Goal: Task Accomplishment & Management: Manage account settings

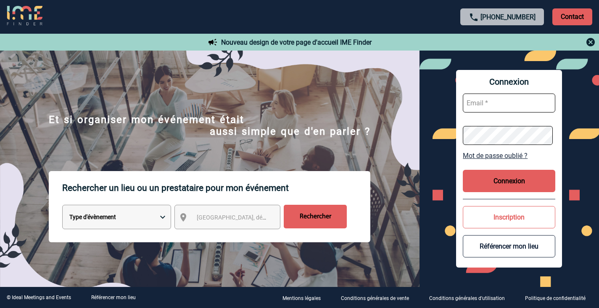
click at [511, 104] on input "text" at bounding box center [509, 102] width 93 height 19
paste input "[EMAIL_ADDRESS][DOMAIN_NAME]"
type input "[EMAIL_ADDRESS][DOMAIN_NAME]"
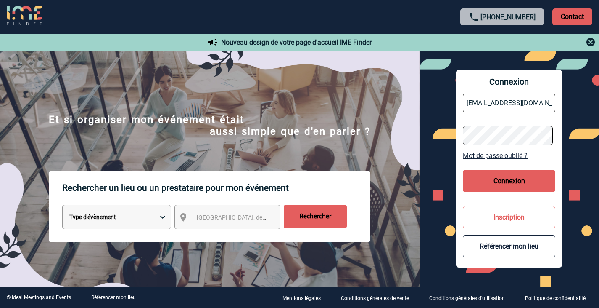
click at [495, 181] on button "Connexion" at bounding box center [509, 181] width 93 height 22
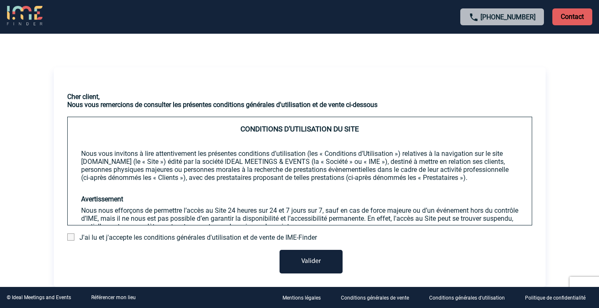
click at [307, 264] on button "Valider" at bounding box center [311, 261] width 63 height 24
click at [72, 239] on span at bounding box center [70, 236] width 7 height 7
click at [0, 0] on input "checkbox" at bounding box center [0, 0] width 0 height 0
click at [296, 261] on button "Valider" at bounding box center [311, 261] width 63 height 24
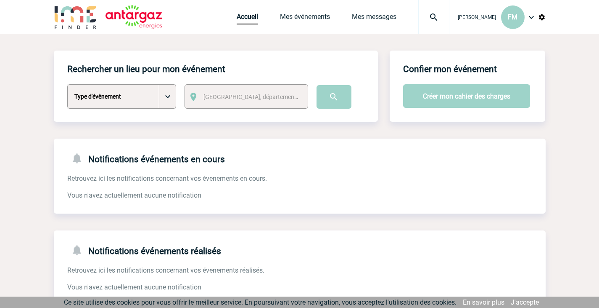
drag, startPoint x: 536, startPoint y: 0, endPoint x: 584, endPoint y: 72, distance: 86.6
click at [585, 72] on body "Fanette MAHIEU FM Accueil Mes événements 0" at bounding box center [299, 295] width 599 height 591
click at [508, 18] on span "FM" at bounding box center [513, 17] width 10 height 8
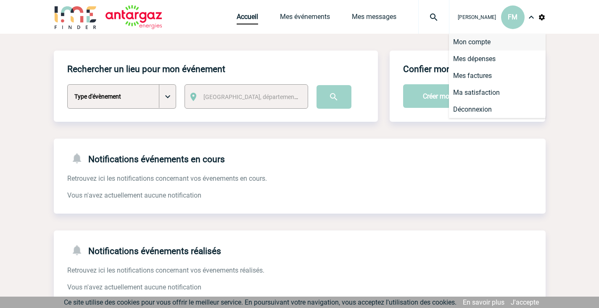
click at [497, 40] on li "Mon compte" at bounding box center [497, 42] width 97 height 17
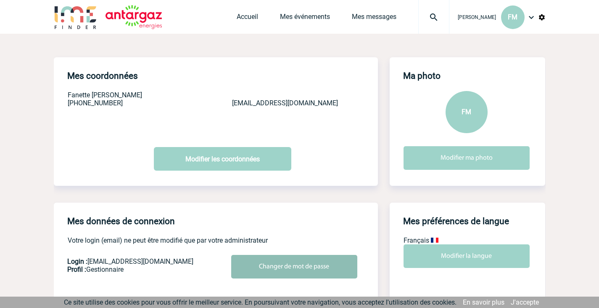
click at [309, 270] on input "Changer de mot de passe" at bounding box center [294, 267] width 126 height 24
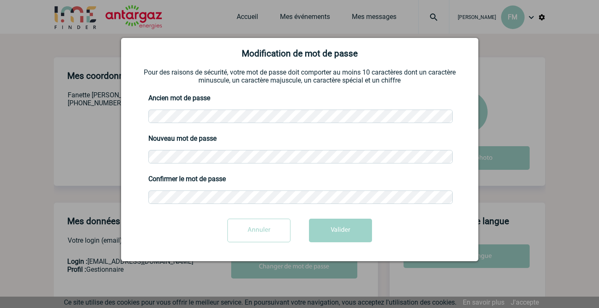
click at [408, 223] on div "Annuler Valider" at bounding box center [300, 233] width 337 height 30
click at [332, 231] on button "Valider" at bounding box center [340, 230] width 63 height 24
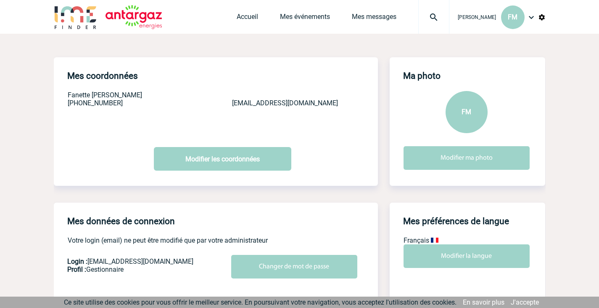
click at [530, 19] on img at bounding box center [532, 17] width 10 height 10
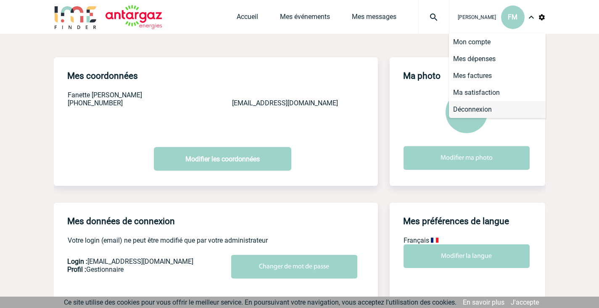
click at [489, 112] on li "Déconnexion" at bounding box center [497, 109] width 97 height 17
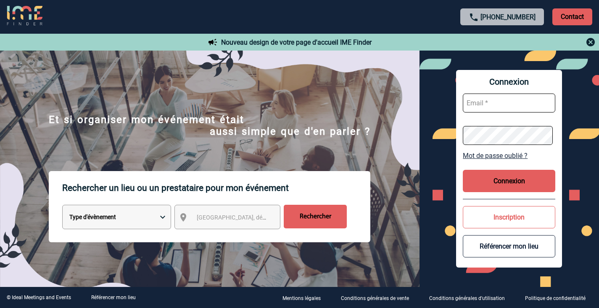
type input "fanette.mahieu@antargaz.com"
click at [527, 103] on input "fanette.mahieu@antargaz.com" at bounding box center [509, 102] width 93 height 19
click at [524, 180] on button "Connexion" at bounding box center [509, 181] width 93 height 22
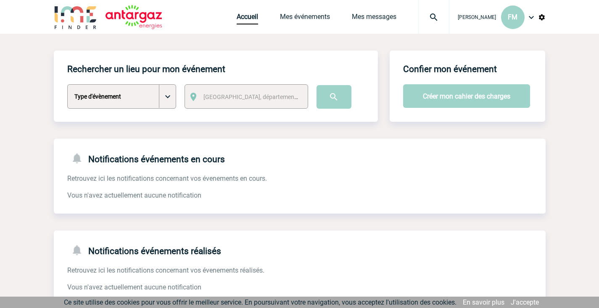
click at [531, 18] on img at bounding box center [532, 17] width 10 height 10
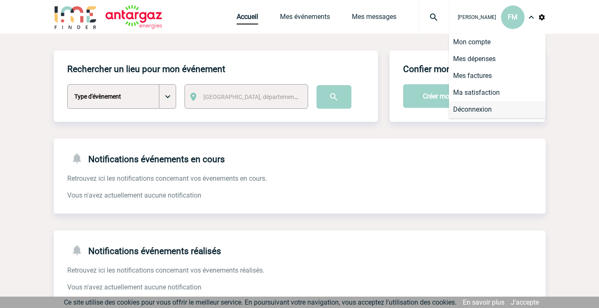
click at [475, 106] on li "Déconnexion" at bounding box center [497, 109] width 97 height 17
